Goal: Find specific page/section: Find specific page/section

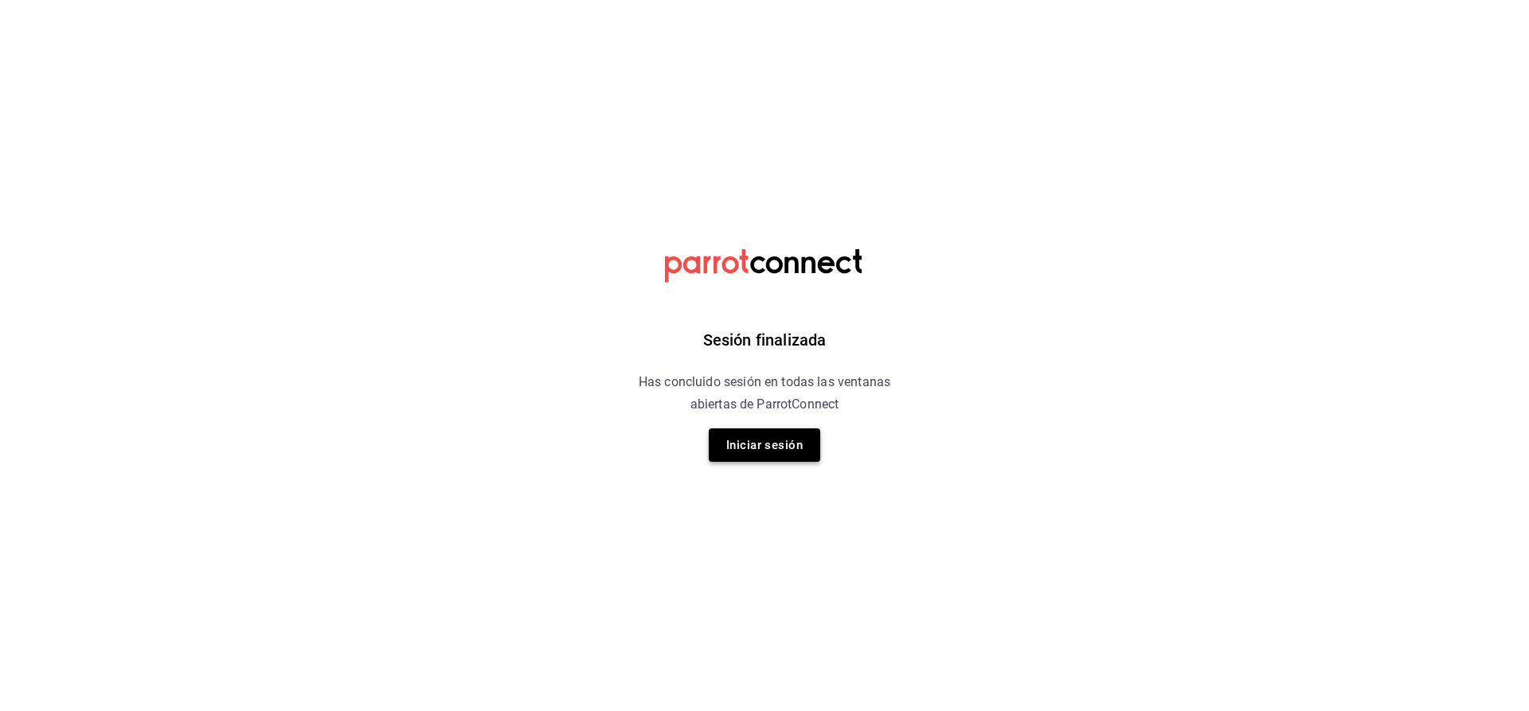
click at [807, 444] on button "Iniciar sesión" at bounding box center [764, 444] width 111 height 33
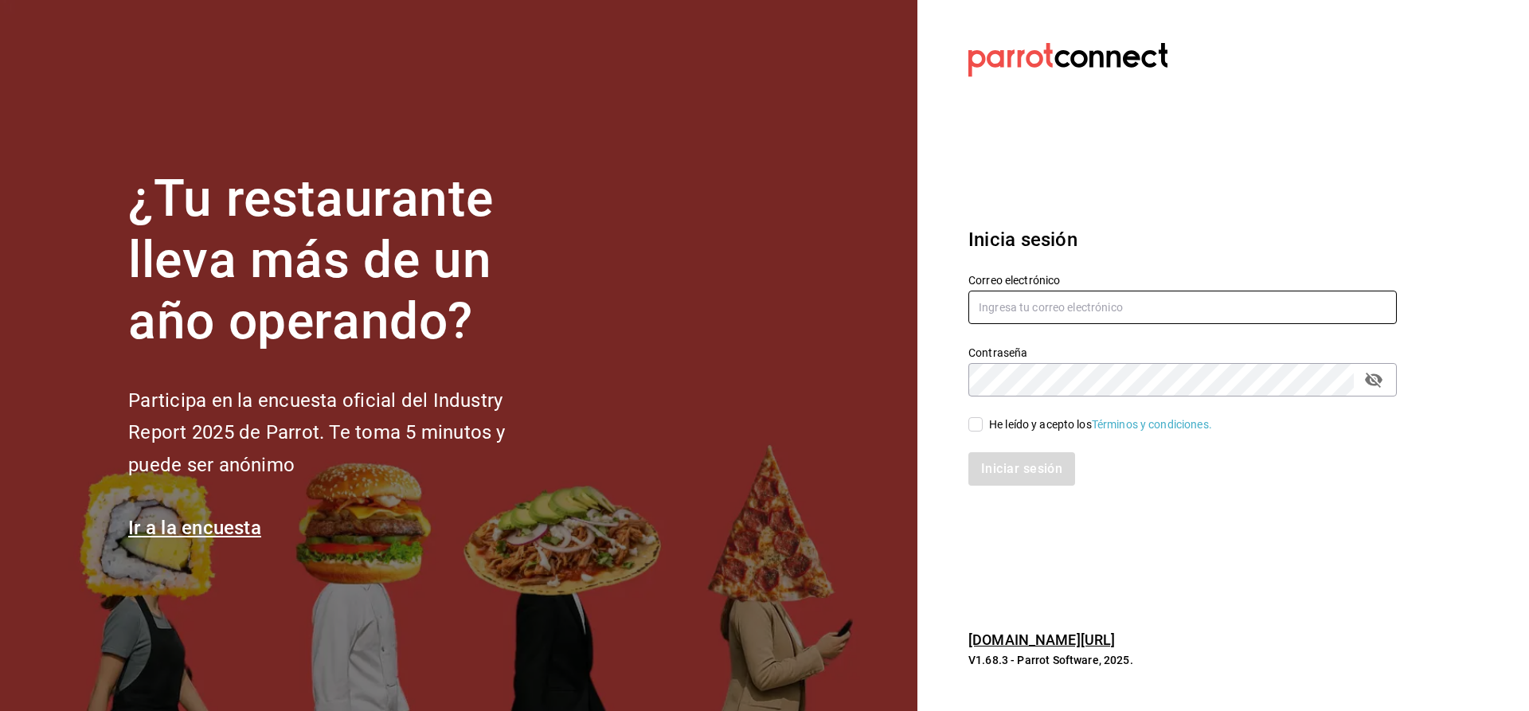
click at [1011, 313] on input "text" at bounding box center [1182, 307] width 428 height 33
type input "[EMAIL_ADDRESS][PERSON_NAME][DOMAIN_NAME]"
click at [980, 429] on input "He leído y acepto los Términos y condiciones." at bounding box center [975, 424] width 14 height 14
checkbox input "true"
click at [995, 461] on button "Iniciar sesión" at bounding box center [1022, 468] width 108 height 33
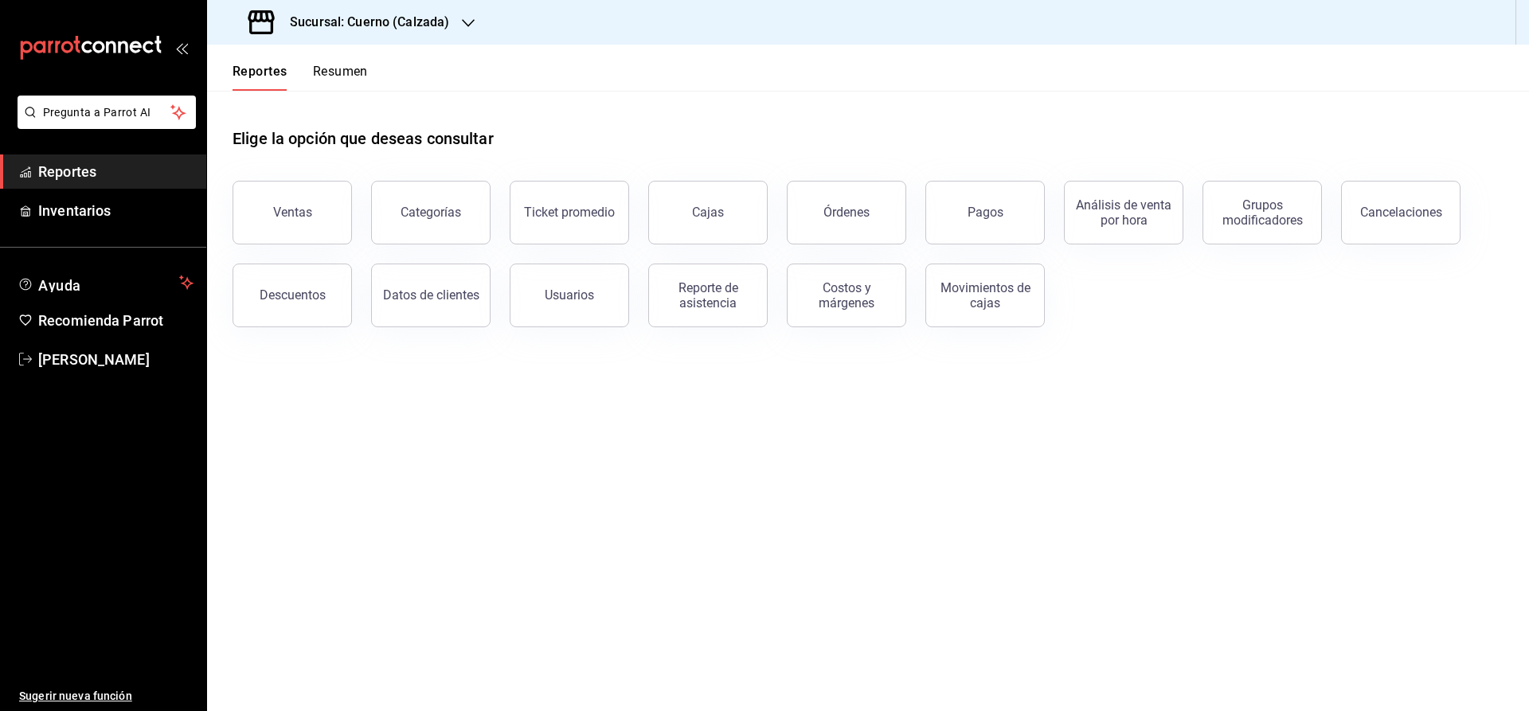
click at [88, 176] on span "Reportes" at bounding box center [115, 172] width 155 height 22
click at [375, 24] on h3 "Sucursal: Cuerno (Calzada)" at bounding box center [363, 22] width 172 height 19
click at [950, 292] on div at bounding box center [764, 355] width 1529 height 711
click at [363, 21] on h3 "Sucursal: Cuerno (Calzada)" at bounding box center [363, 22] width 172 height 19
click at [238, 107] on span "Clavadito (Calzada)" at bounding box center [270, 104] width 100 height 17
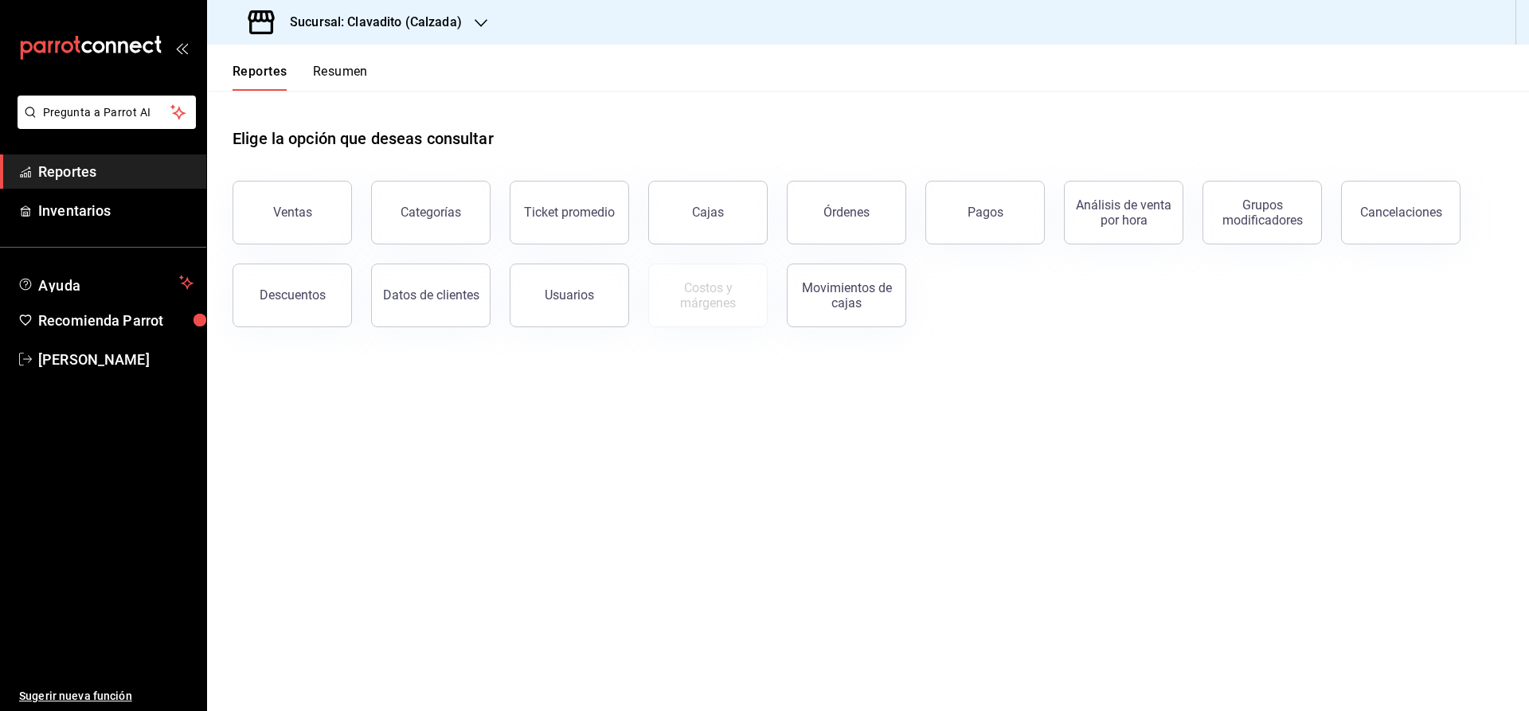
click at [964, 295] on div "Ventas Categorías Ticket promedio Cajas Órdenes Pagos Análisis de venta por hor…" at bounding box center [858, 245] width 1290 height 166
click at [879, 299] on div "Movimientos de cajas" at bounding box center [846, 295] width 99 height 30
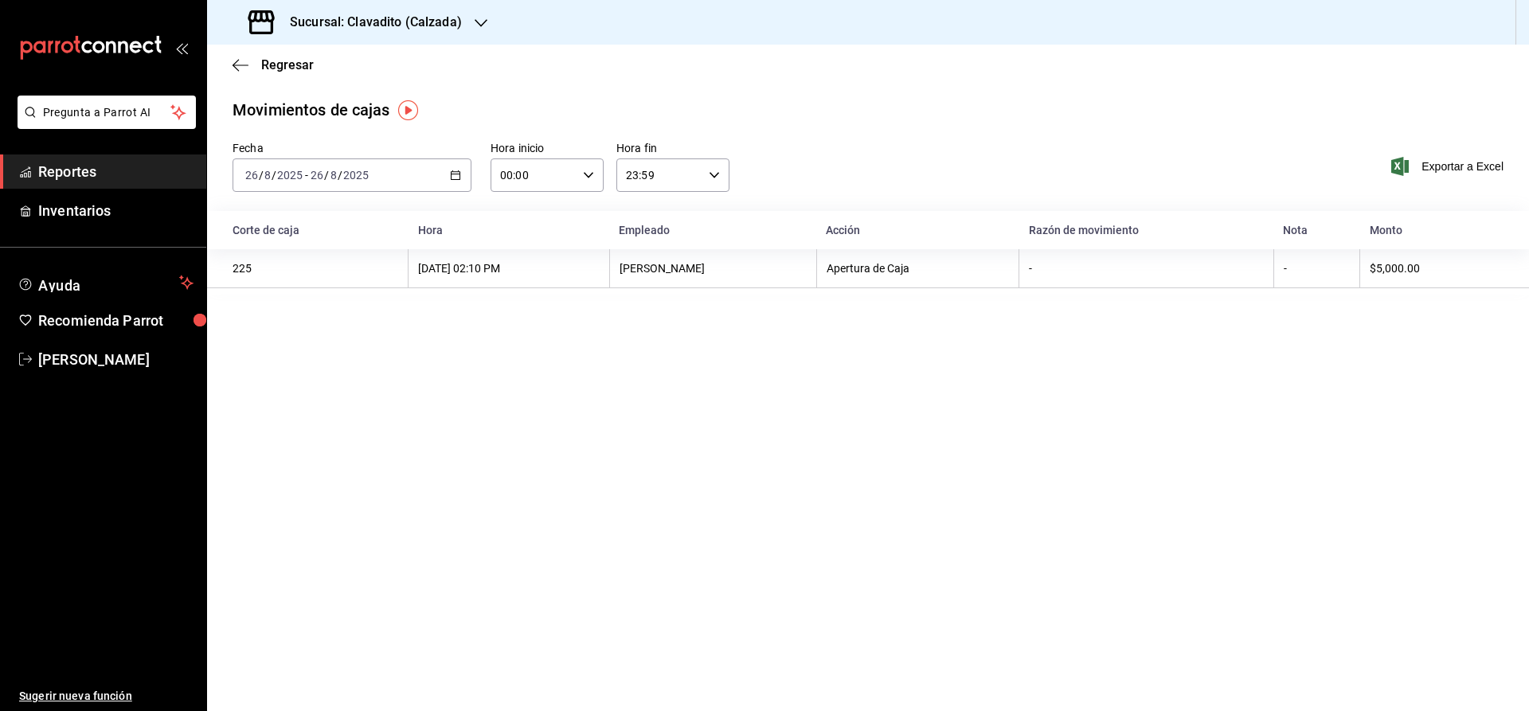
click at [518, 344] on main "Regresar Movimientos de cajas Fecha 2025-08-26 26 / 8 / 2025 - 2025-08-26 26 / …" at bounding box center [868, 378] width 1322 height 667
click at [534, 103] on div "Movimientos de cajas" at bounding box center [868, 110] width 1271 height 24
